Goal: Transaction & Acquisition: Purchase product/service

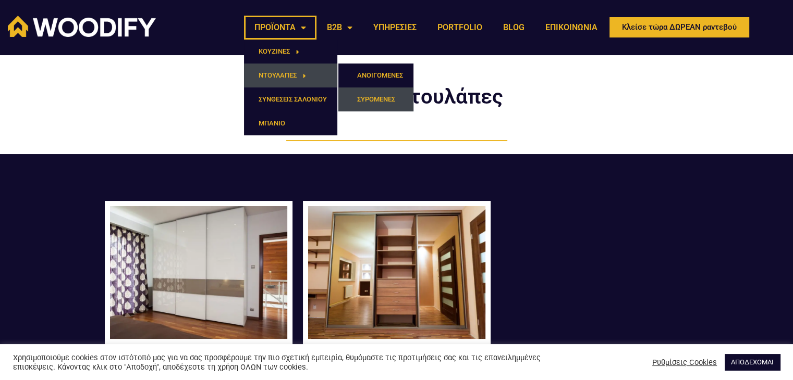
click at [389, 97] on link "ΣΥΡΟΜΕΝΕΣ" at bounding box center [375, 100] width 75 height 24
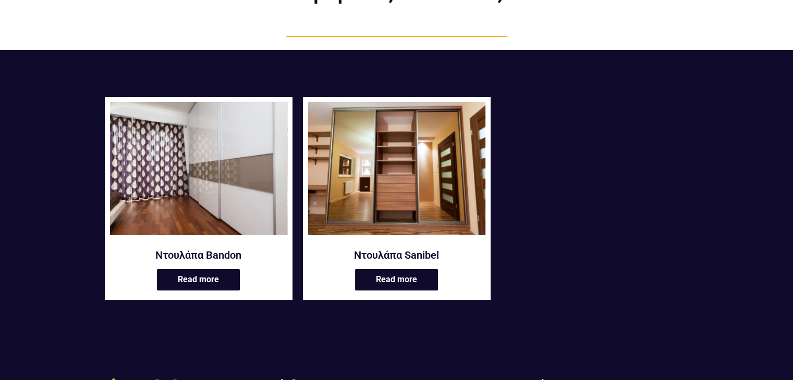
click at [224, 190] on img at bounding box center [198, 168] width 177 height 133
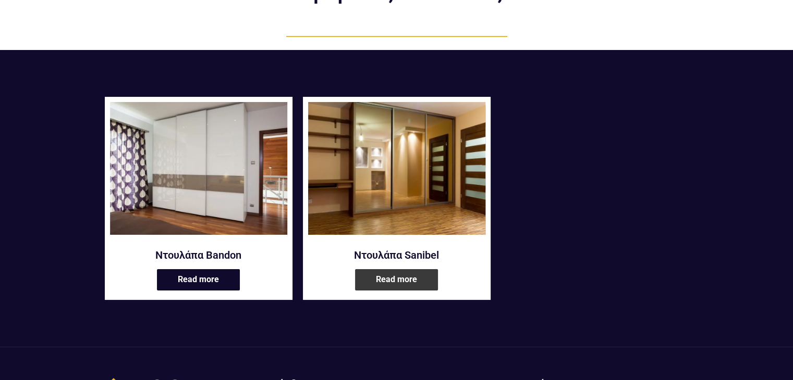
click at [384, 282] on link "Read more" at bounding box center [396, 279] width 83 height 21
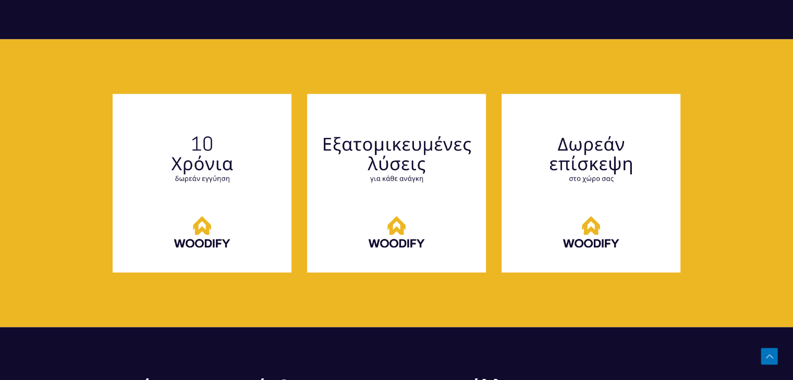
scroll to position [1824, 0]
